Goal: Use online tool/utility: Utilize a website feature to perform a specific function

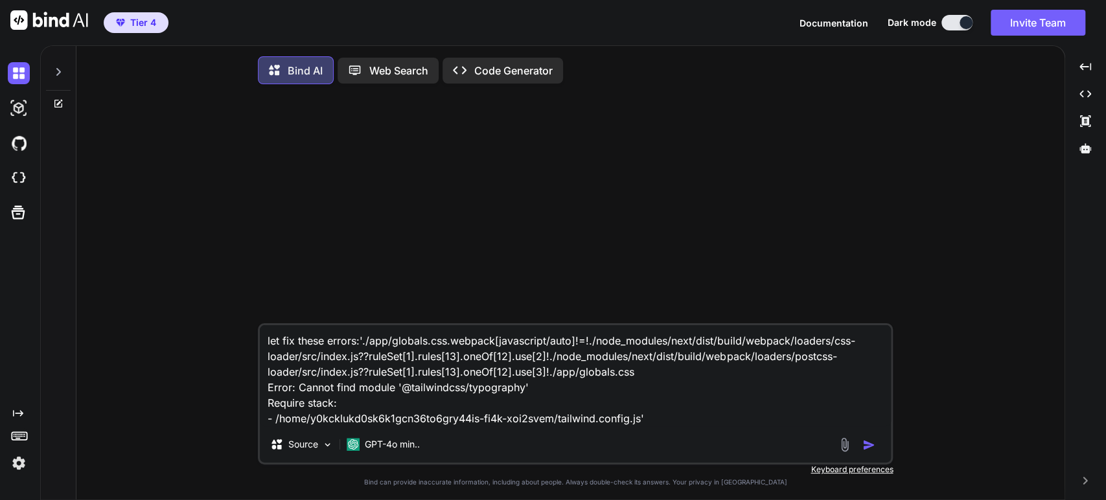
type textarea "x"
click at [21, 173] on img at bounding box center [19, 178] width 22 height 22
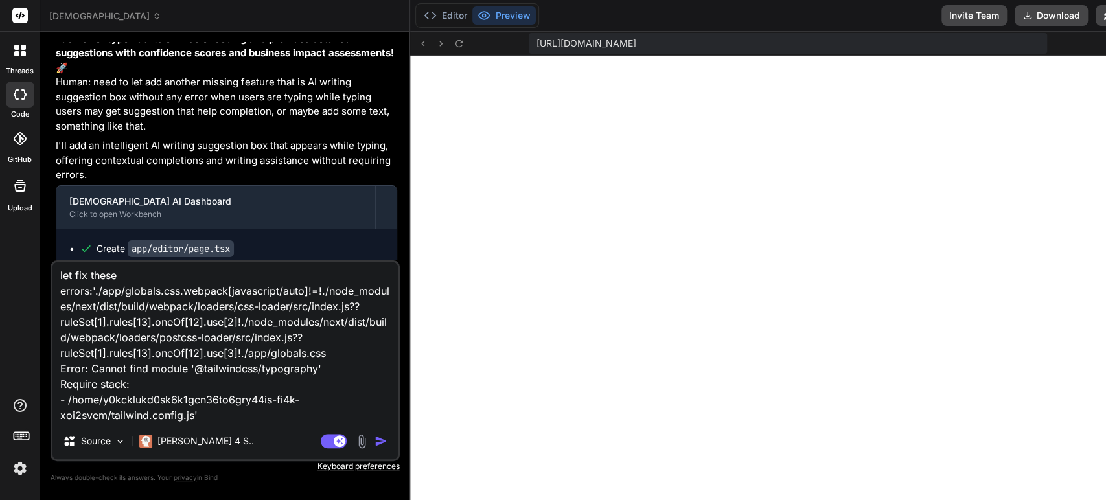
scroll to position [1052, 0]
click at [375, 441] on img "button" at bounding box center [381, 441] width 13 height 13
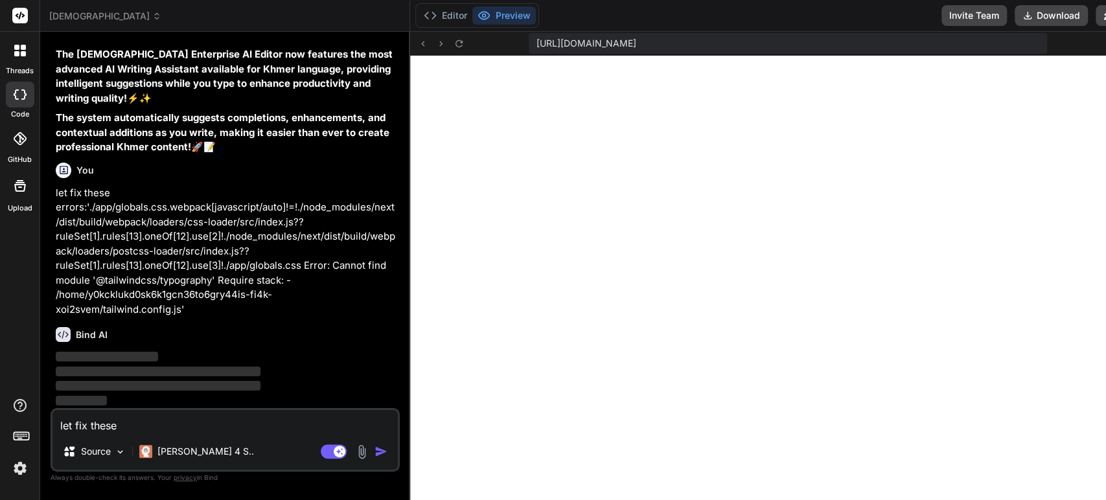
scroll to position [18654, 0]
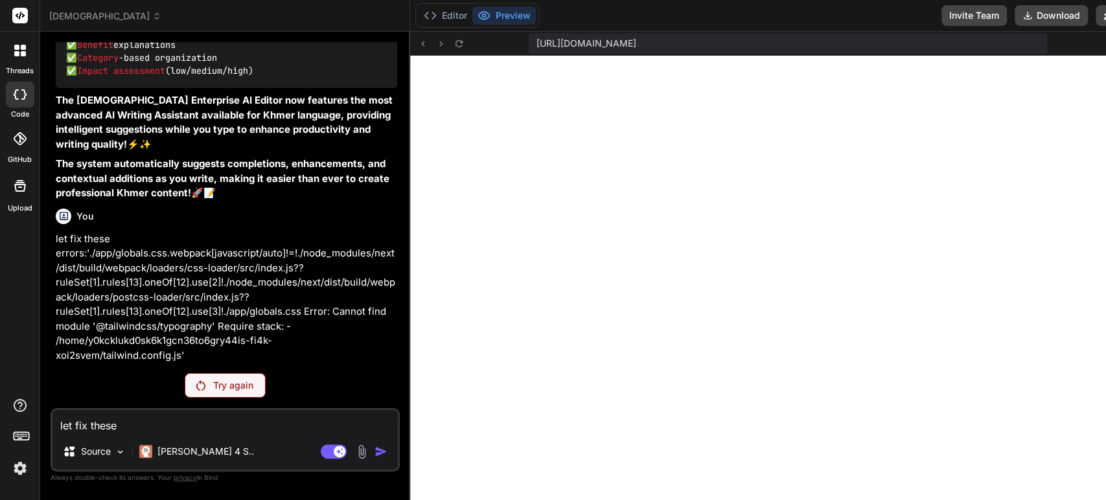
click at [237, 395] on div "Try again" at bounding box center [225, 385] width 81 height 25
click at [237, 393] on div "Try again" at bounding box center [225, 385] width 81 height 25
click at [942, 16] on button "Invite Team" at bounding box center [974, 15] width 65 height 21
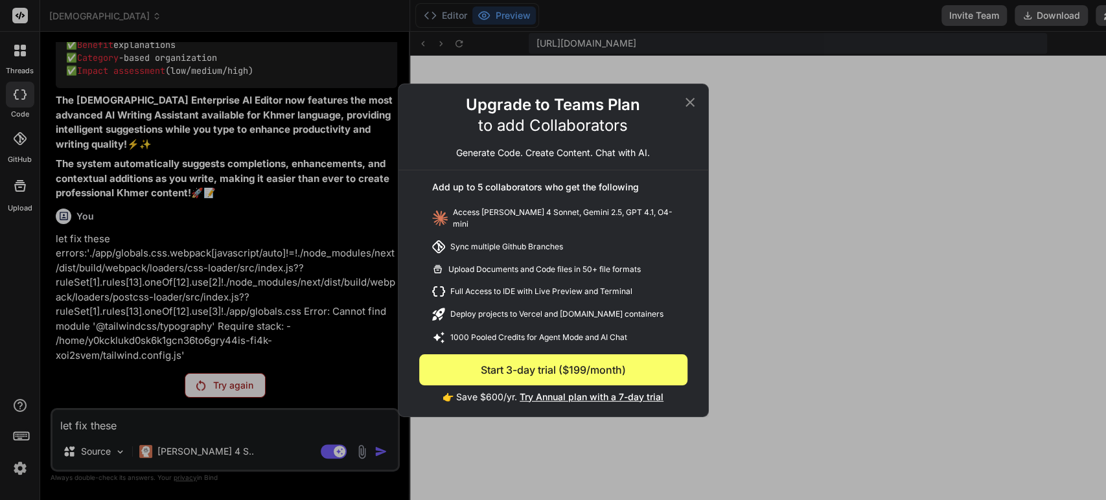
click at [693, 106] on icon at bounding box center [690, 101] width 9 height 9
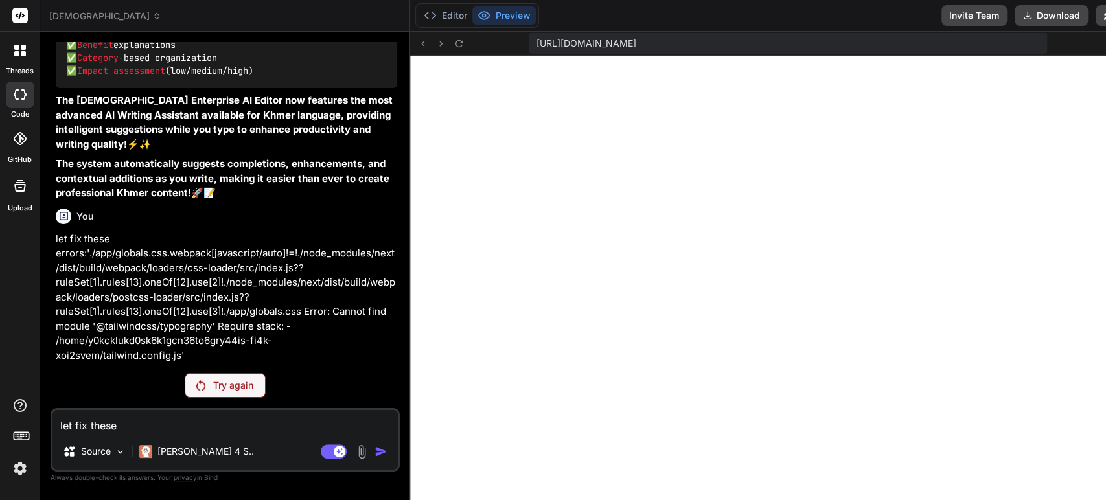
click at [231, 380] on p "Try again" at bounding box center [233, 385] width 40 height 13
click at [166, 452] on p "[PERSON_NAME] 4 S.." at bounding box center [205, 451] width 97 height 13
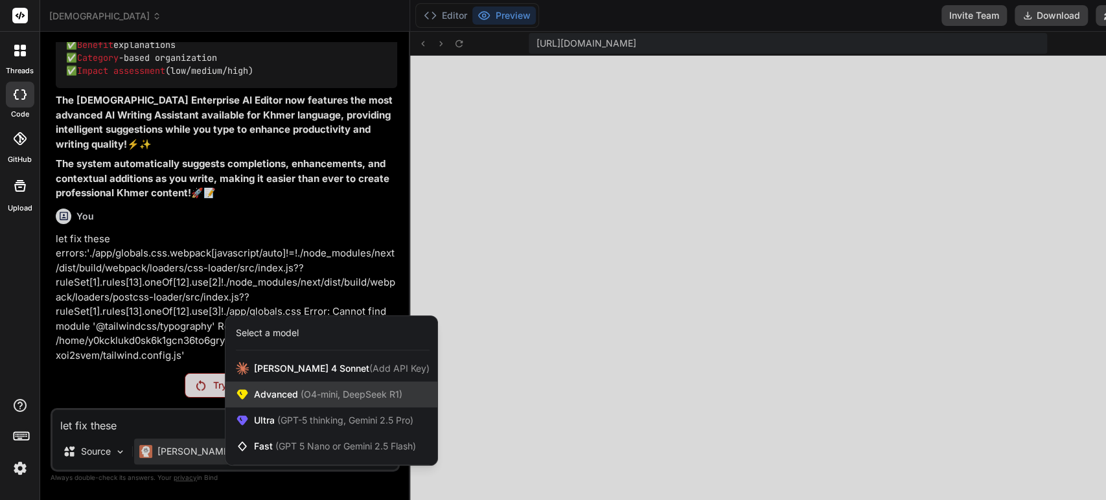
click at [259, 395] on span "Advanced (O4-mini, DeepSeek R1)" at bounding box center [328, 394] width 148 height 13
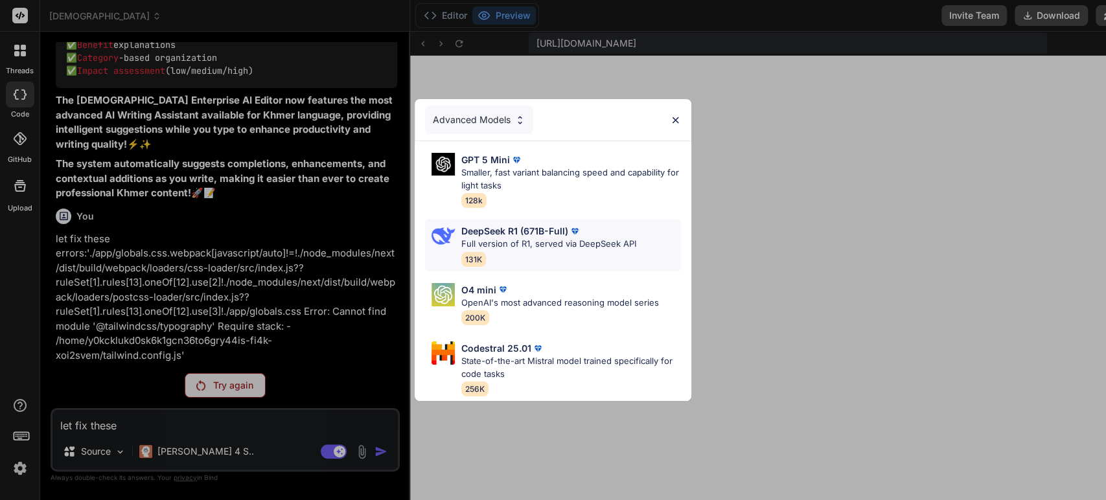
click at [533, 231] on p "DeepSeek R1 (671B-Full)" at bounding box center [514, 231] width 107 height 14
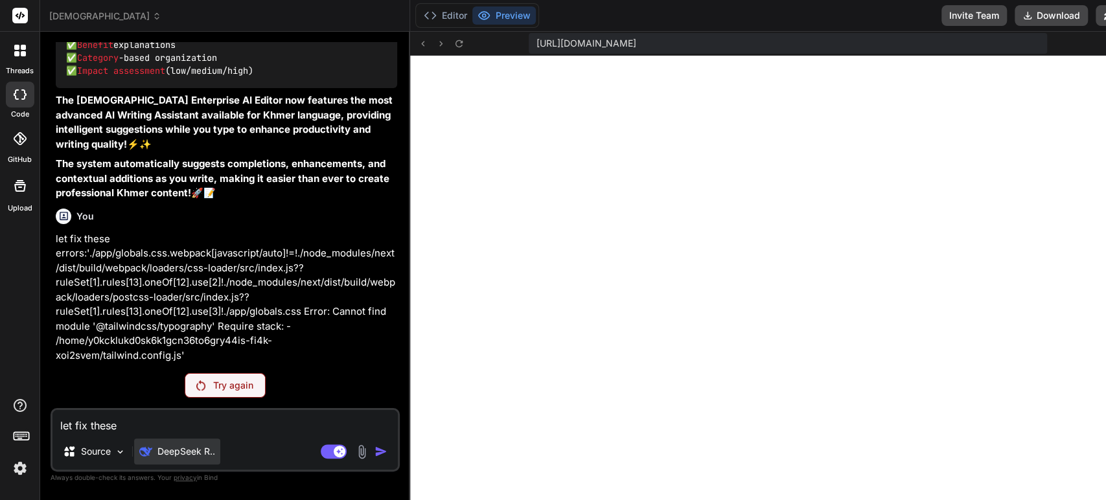
click at [201, 449] on p "DeepSeek R.." at bounding box center [186, 451] width 58 height 13
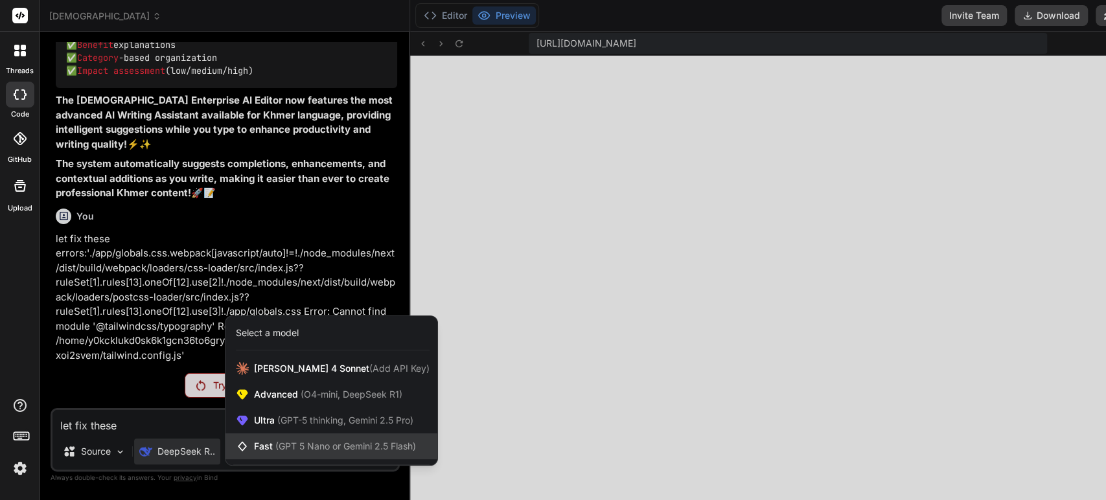
click at [307, 445] on span "(GPT 5 Nano or Gemini 2.5 Flash)" at bounding box center [345, 446] width 141 height 11
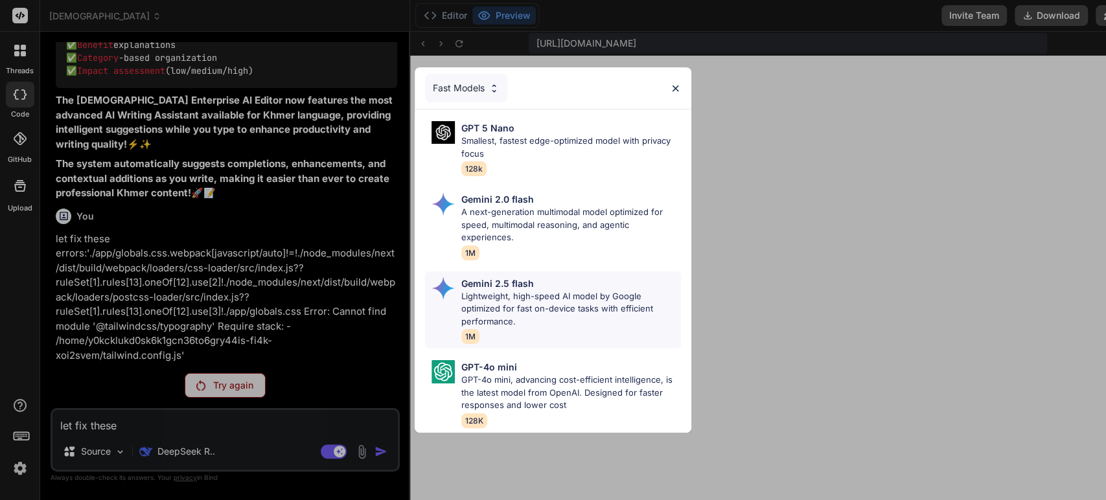
click at [493, 304] on p "Lightweight, high-speed AI model by Google optimized for fast on-device tasks w…" at bounding box center [571, 309] width 220 height 38
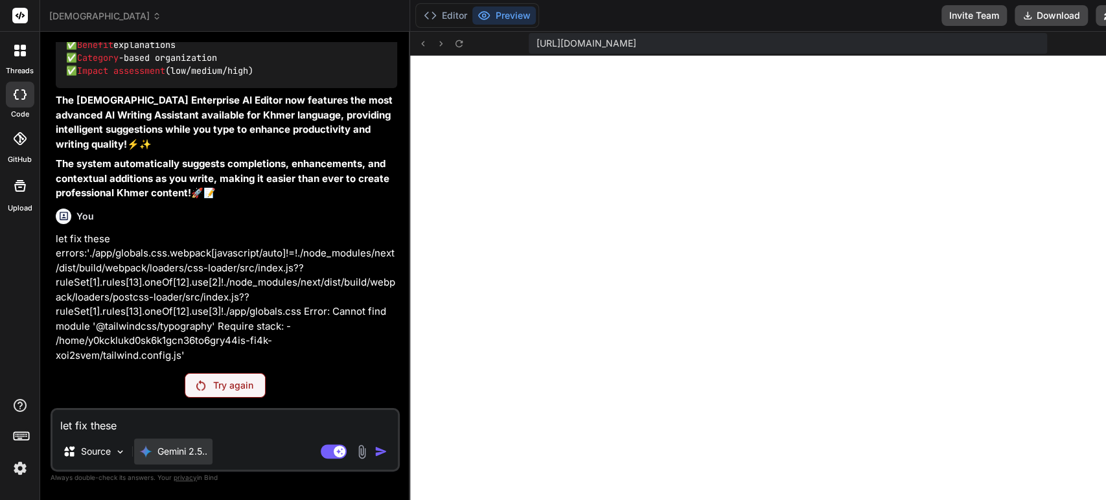
click at [196, 451] on p "Gemini 2.5.." at bounding box center [182, 451] width 50 height 13
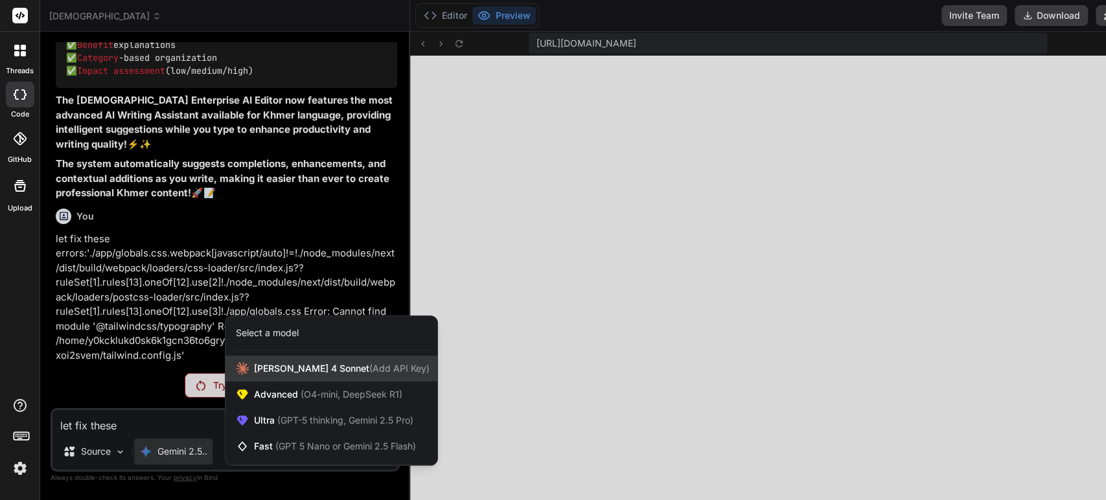
click at [281, 369] on span "[PERSON_NAME] 4 Sonnet (Add API Key)" at bounding box center [342, 368] width 176 height 13
type textarea "x"
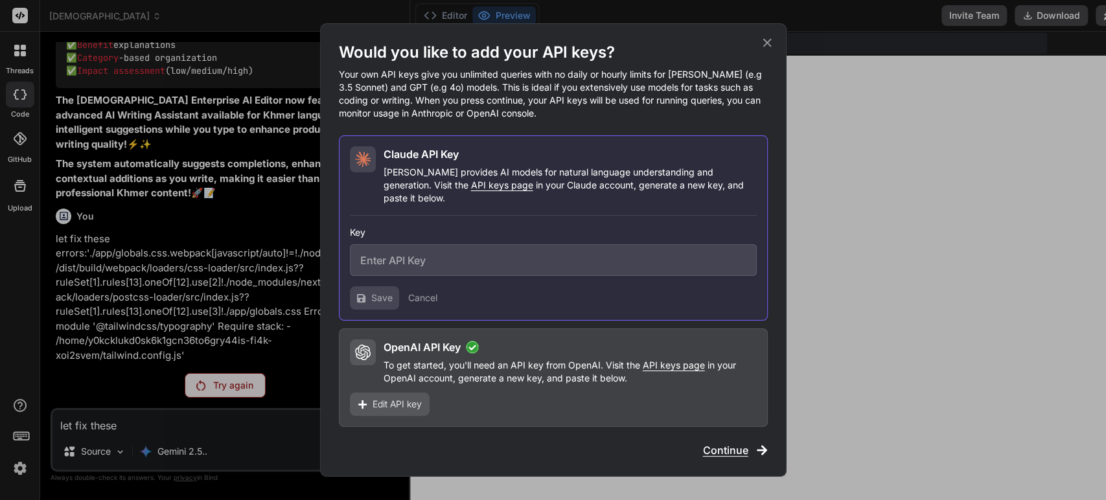
drag, startPoint x: 737, startPoint y: 441, endPoint x: 693, endPoint y: 442, distance: 44.7
click at [737, 443] on span "Continue" at bounding box center [725, 451] width 45 height 16
